Goal: Transaction & Acquisition: Purchase product/service

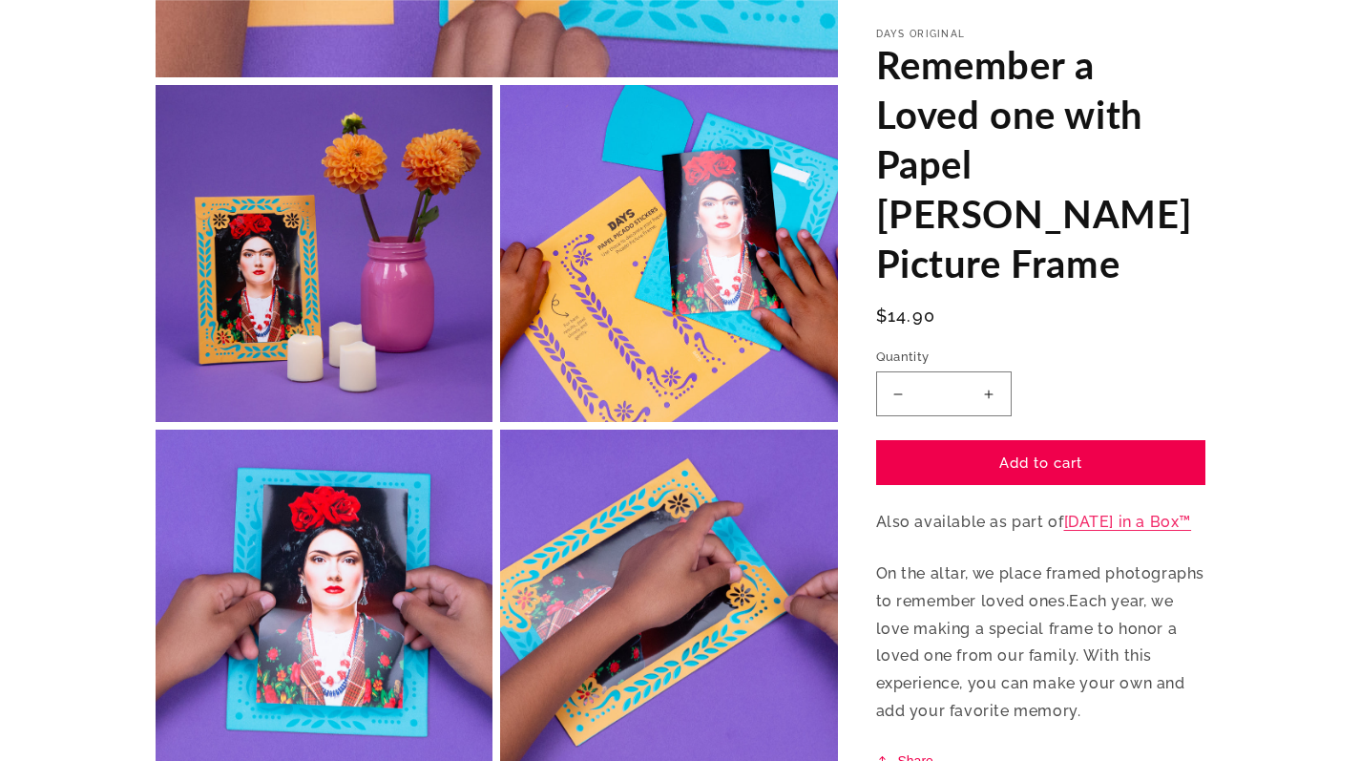
scroll to position [763, 0]
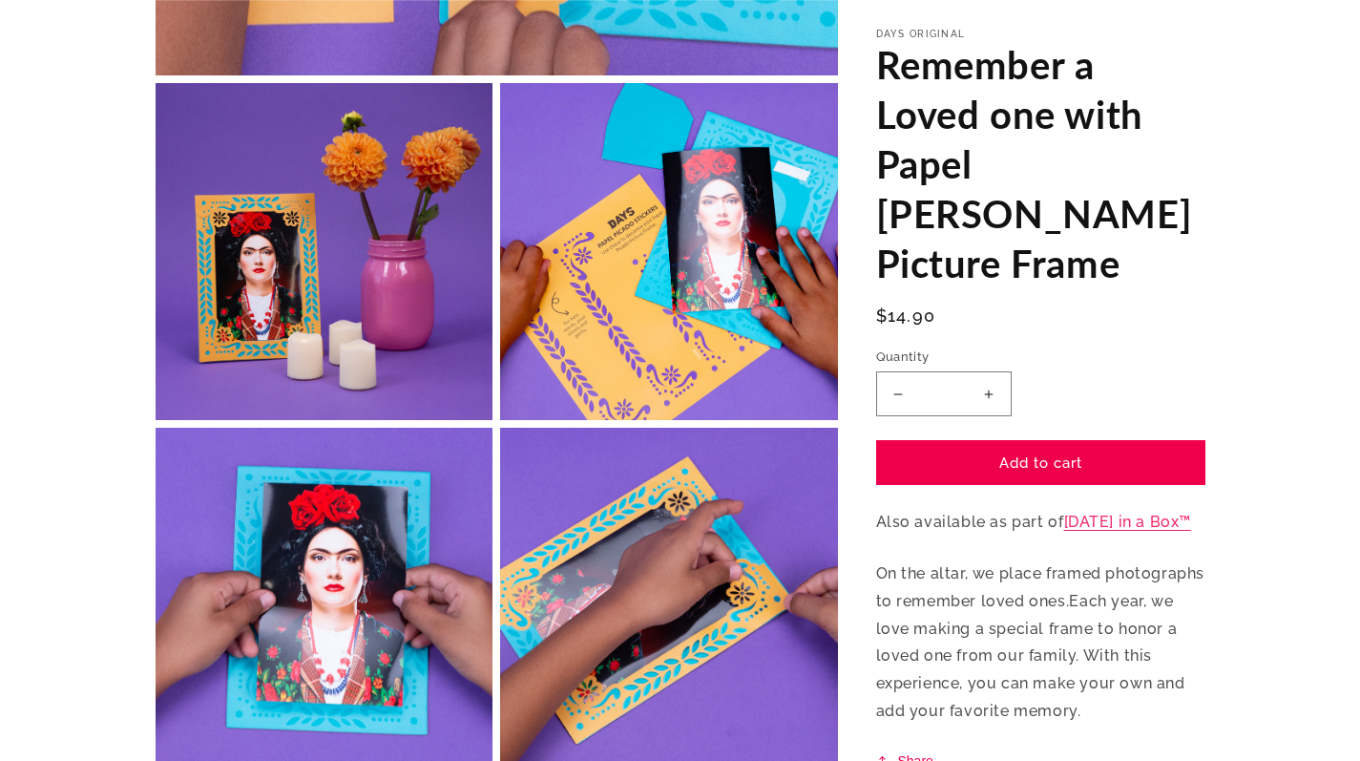
click at [1107, 513] on link "[DATE] in a Box™" at bounding box center [1128, 522] width 128 height 18
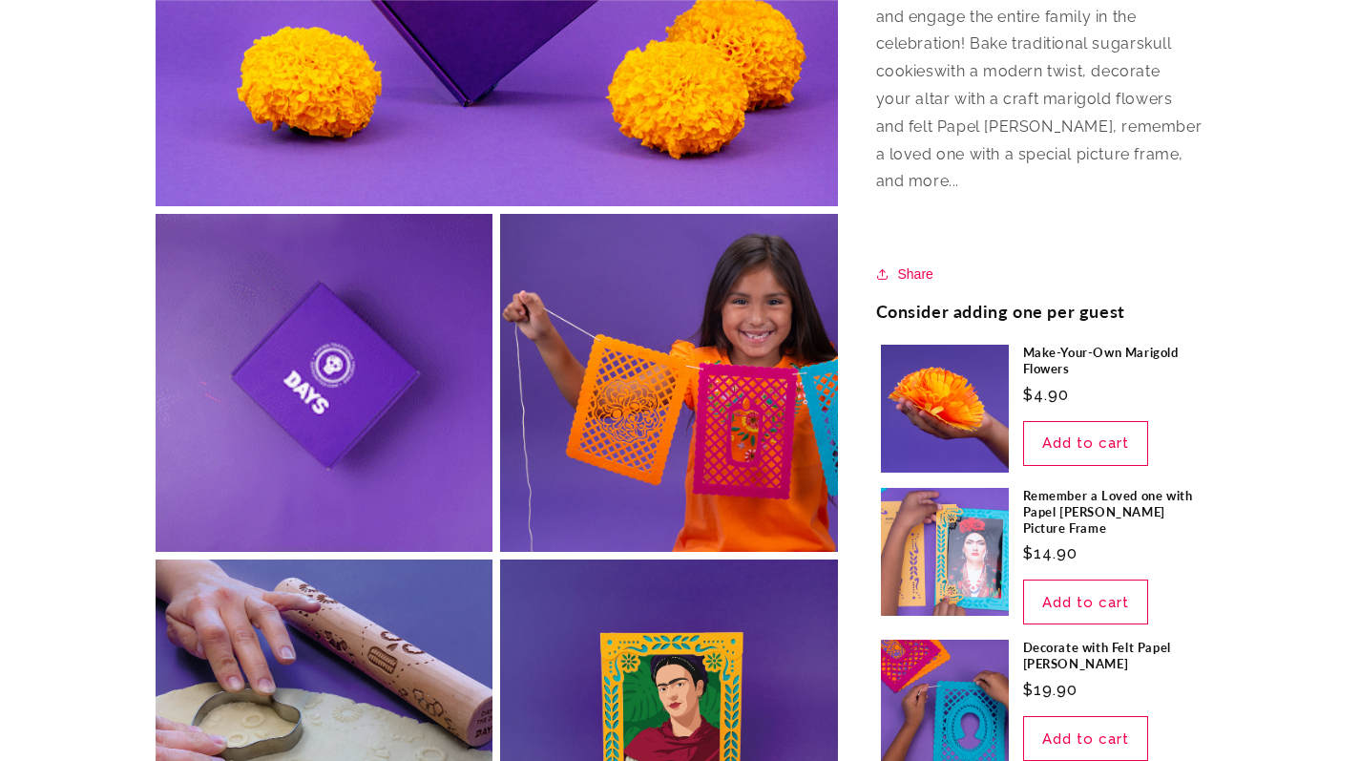
scroll to position [668, 0]
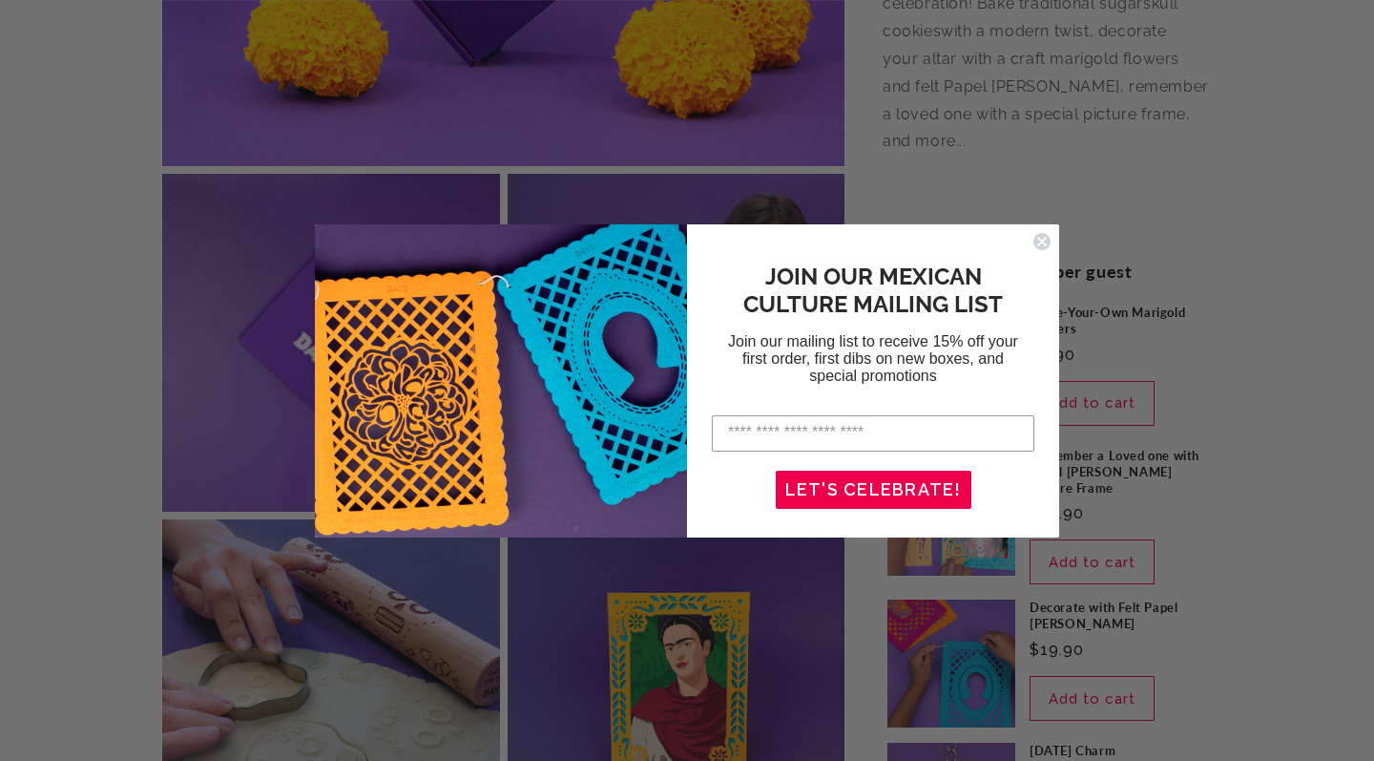
click at [1038, 239] on circle "Close dialog" at bounding box center [1042, 241] width 18 height 18
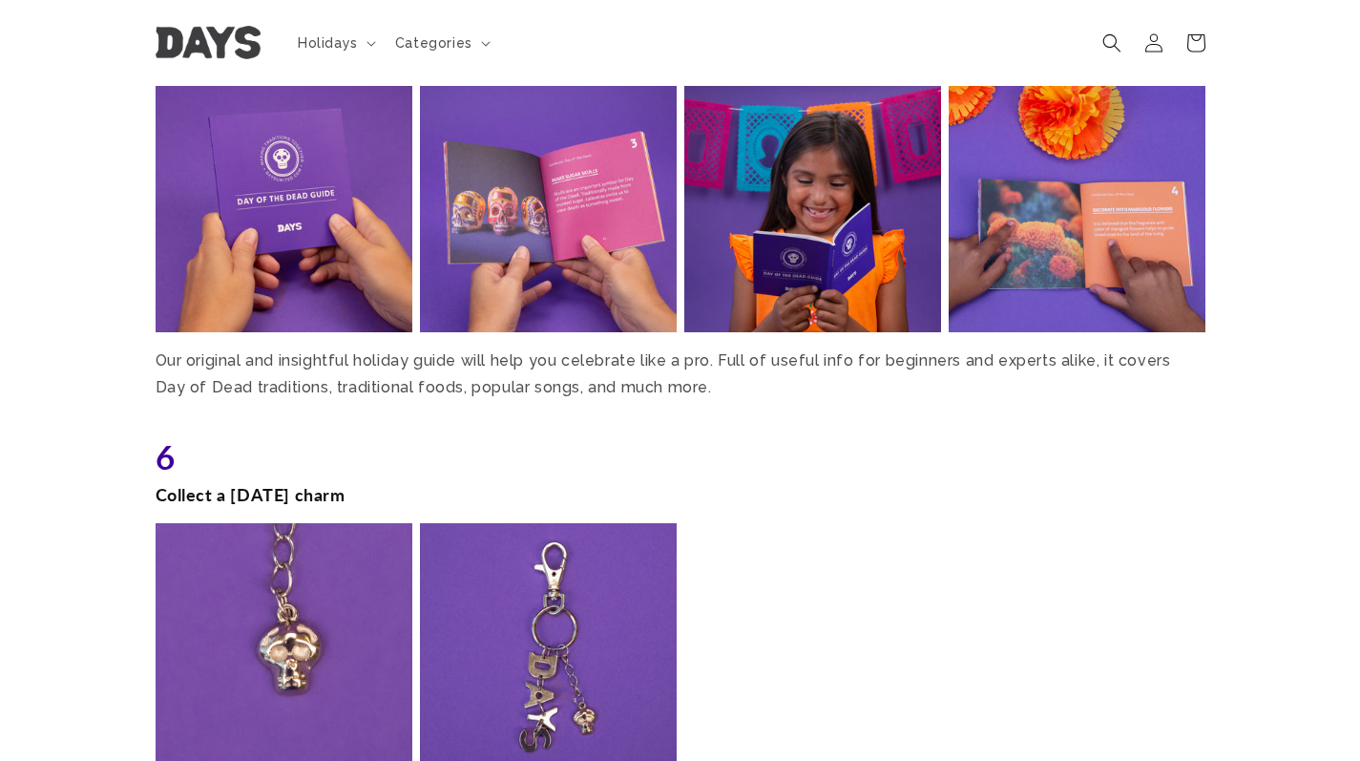
scroll to position [3531, 0]
